Goal: Contribute content: Contribute content

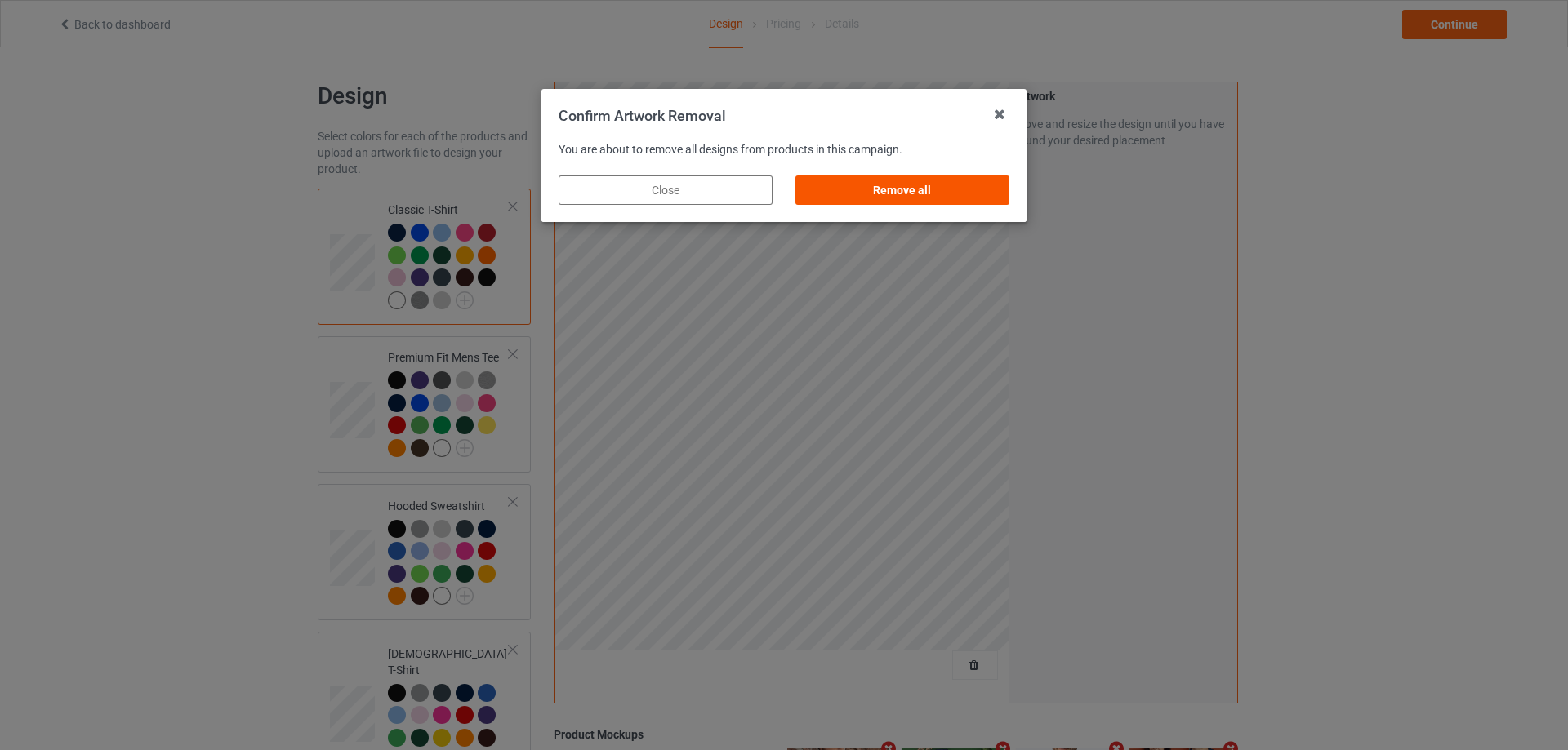
click at [987, 191] on div "Remove all" at bounding box center [903, 191] width 214 height 30
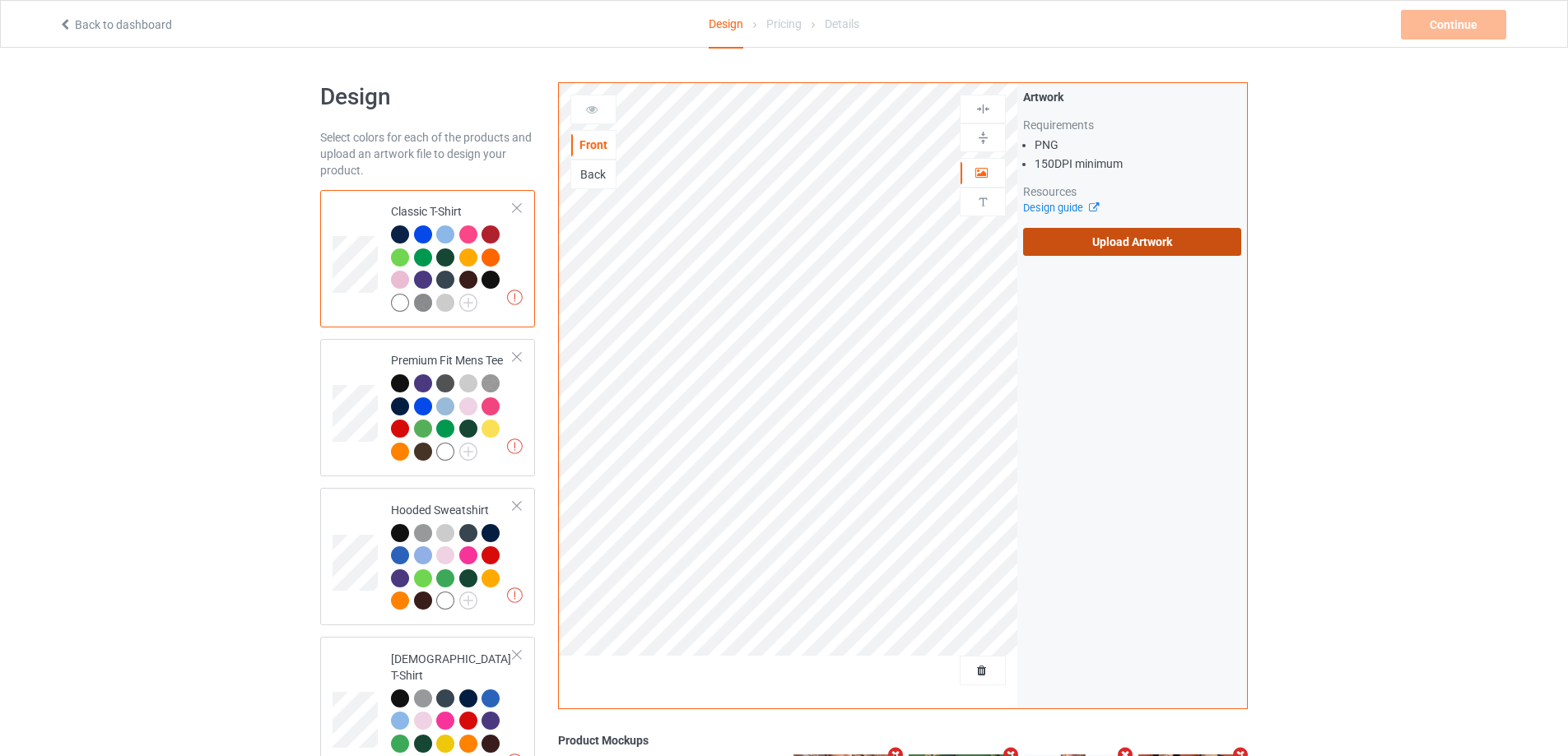
click at [1096, 234] on label "Upload Artwork" at bounding box center [1132, 242] width 218 height 28
click at [0, 0] on input "Upload Artwork" at bounding box center [0, 0] width 0 height 0
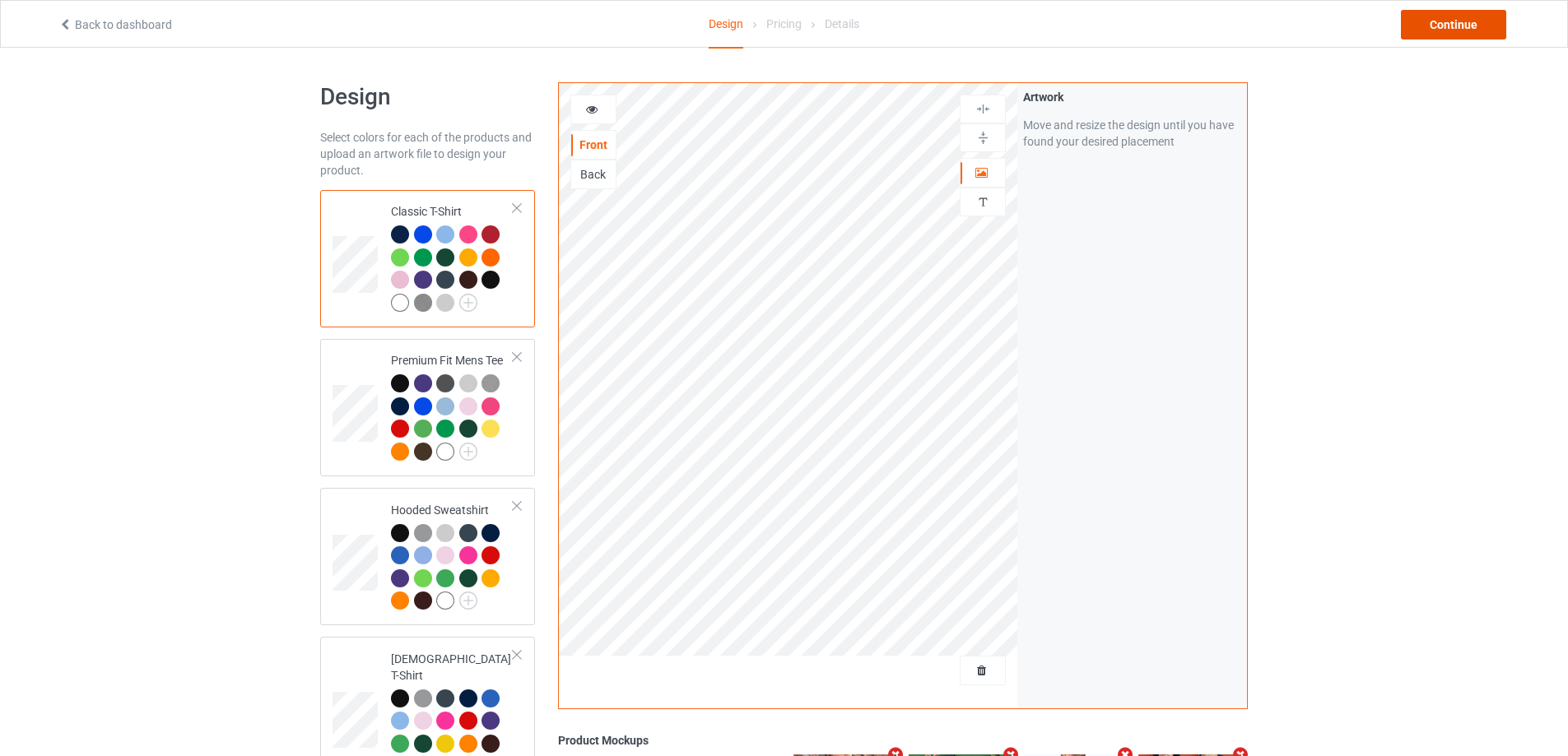
click at [1479, 26] on div "Continue" at bounding box center [1453, 25] width 106 height 30
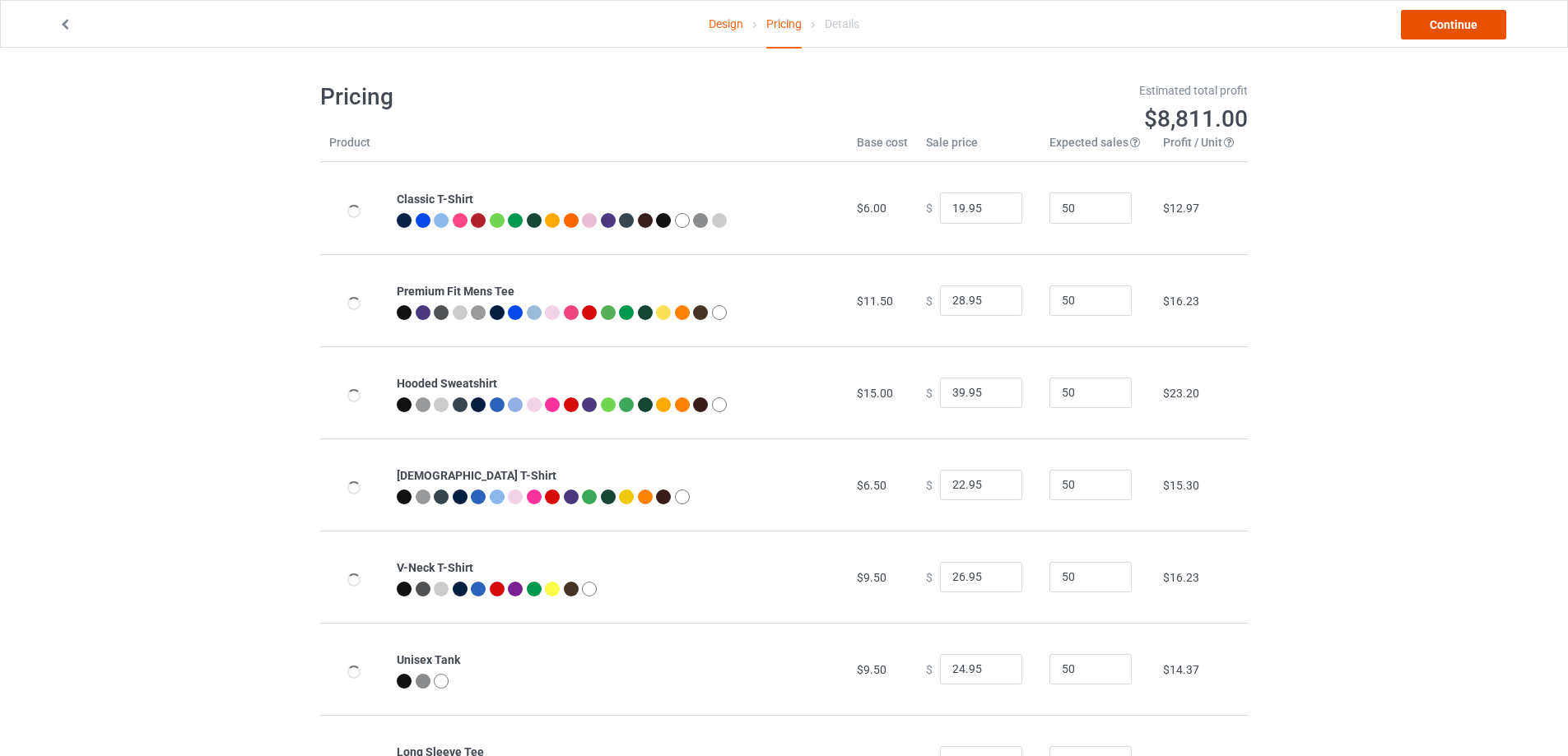
click at [1479, 26] on link "Continue" at bounding box center [1453, 25] width 106 height 30
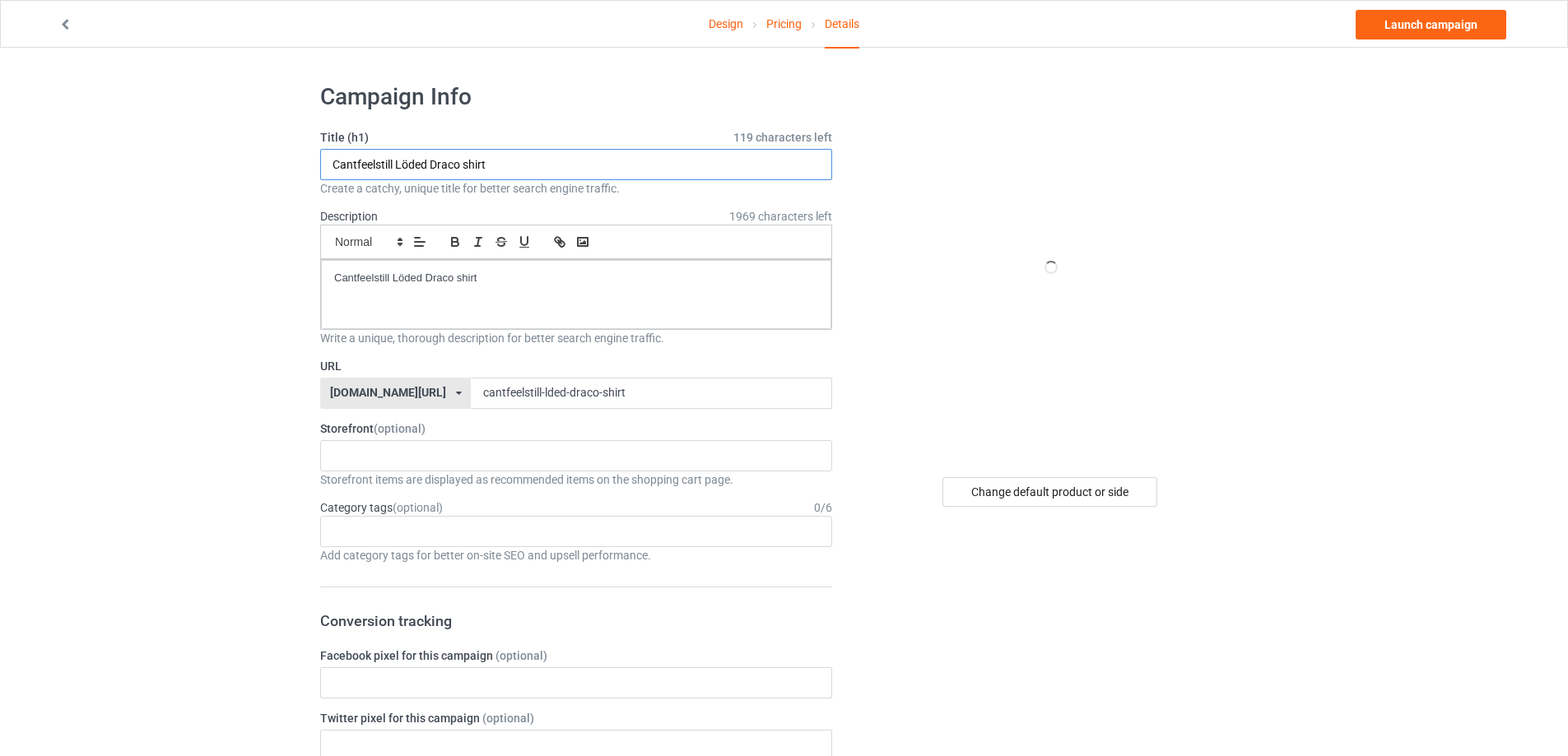
paste input "Fight The [PERSON_NAME] Takeover Anti [PERSON_NAME]"
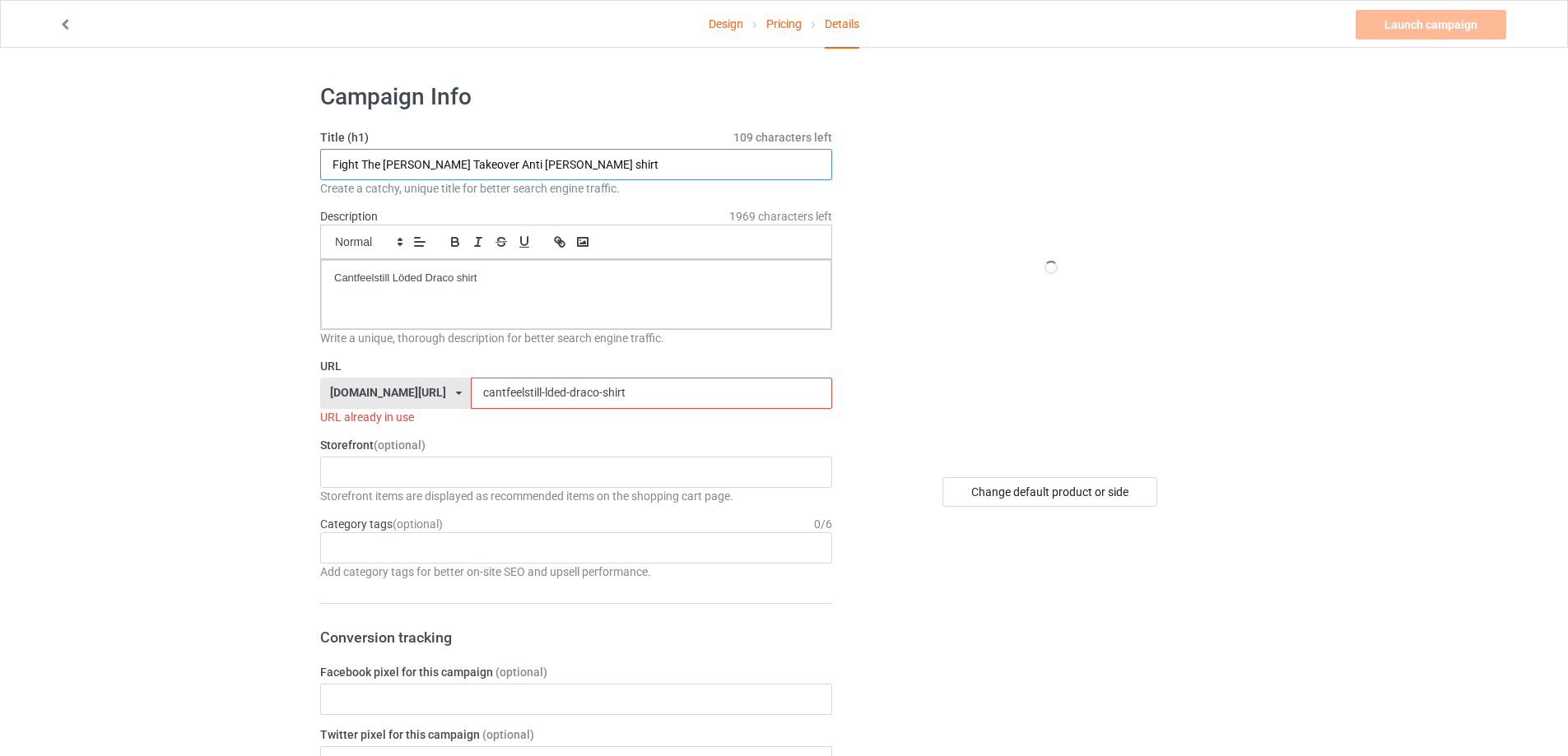
type input "Fight The [PERSON_NAME] Takeover Anti [PERSON_NAME] shirt"
drag, startPoint x: 164, startPoint y: 268, endPoint x: 140, endPoint y: 279, distance: 26.4
paste div
drag, startPoint x: 662, startPoint y: 398, endPoint x: 247, endPoint y: 419, distance: 415.5
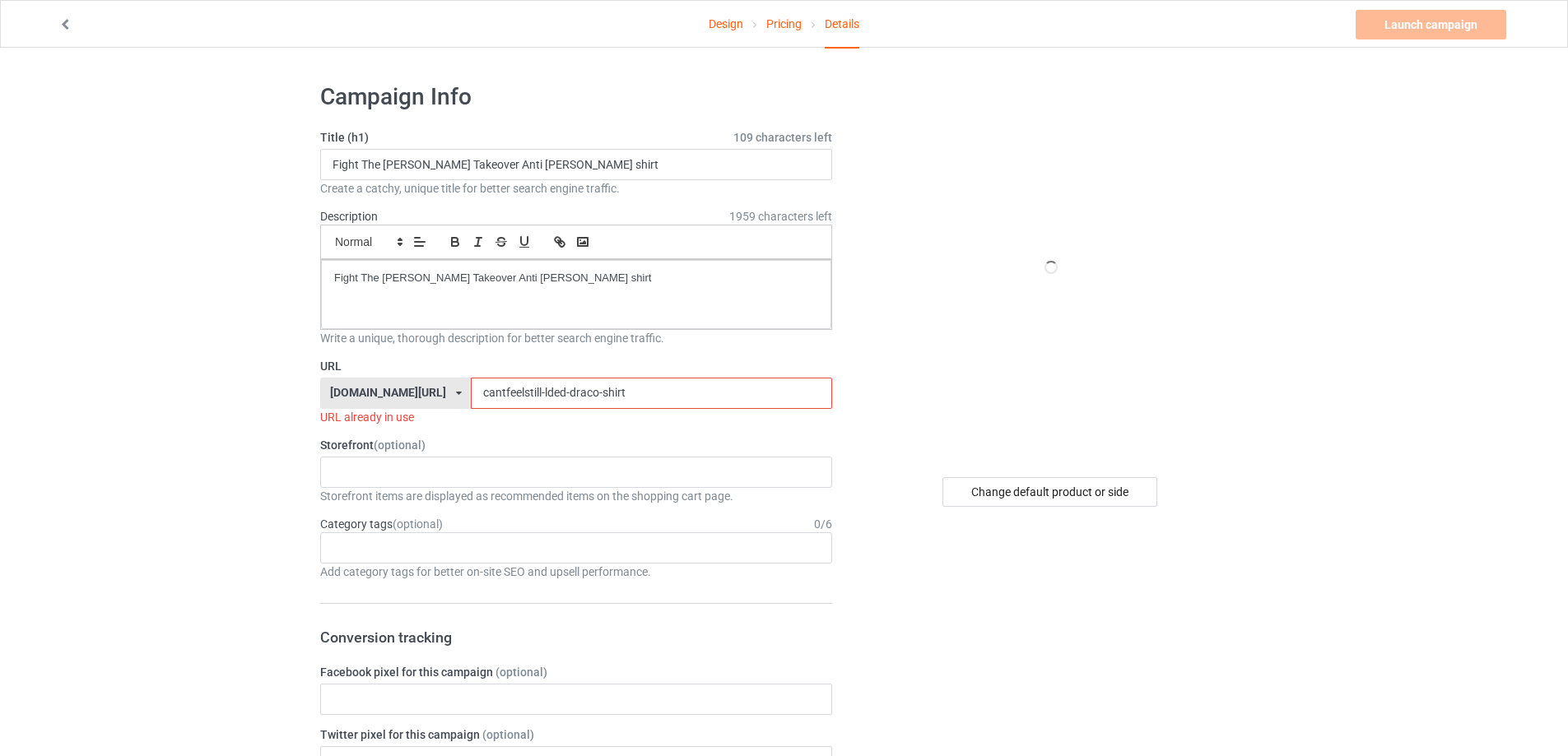
paste input "fight-the-[PERSON_NAME]-takeover-anti-[PERSON_NAME]"
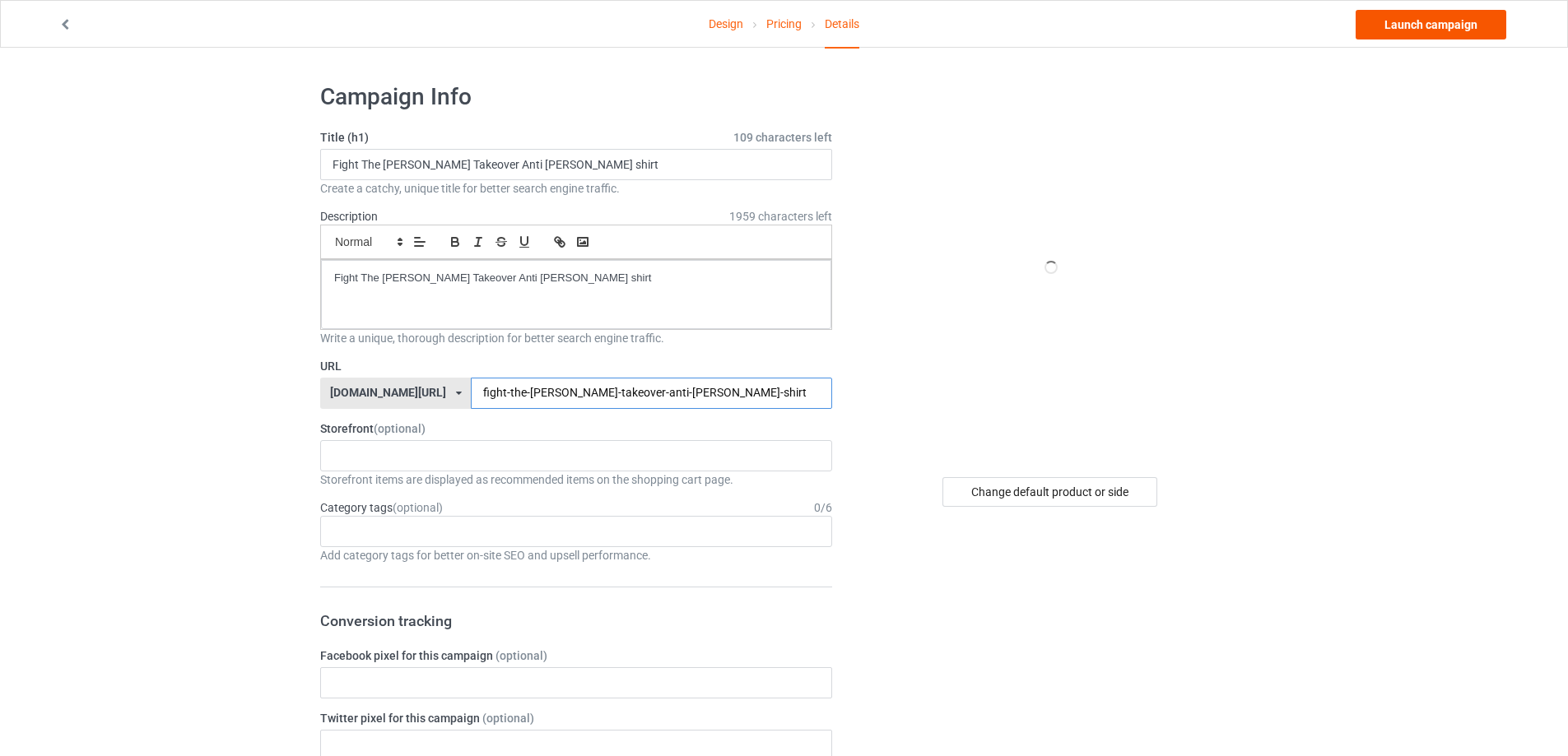
type input "fight-the-[PERSON_NAME]-takeover-anti-[PERSON_NAME]-shirt"
click at [1414, 27] on link "Launch campaign" at bounding box center [1431, 25] width 150 height 30
